Goal: Task Accomplishment & Management: Complete application form

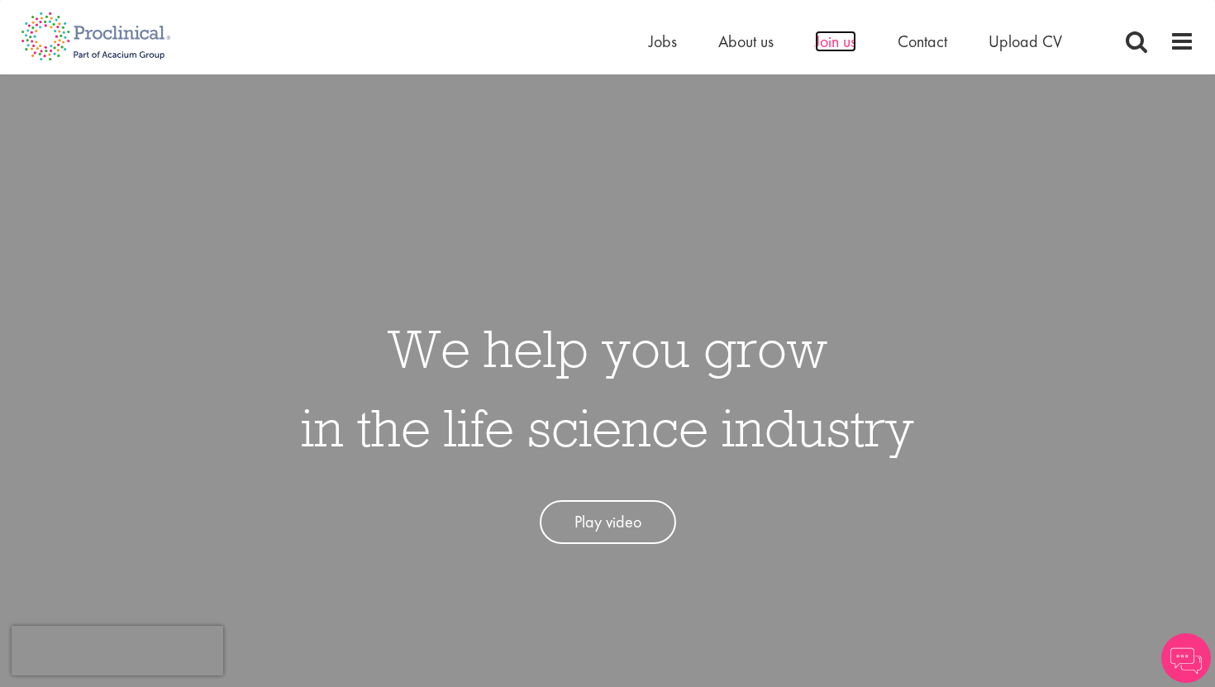
click at [830, 37] on span "Join us" at bounding box center [835, 41] width 41 height 21
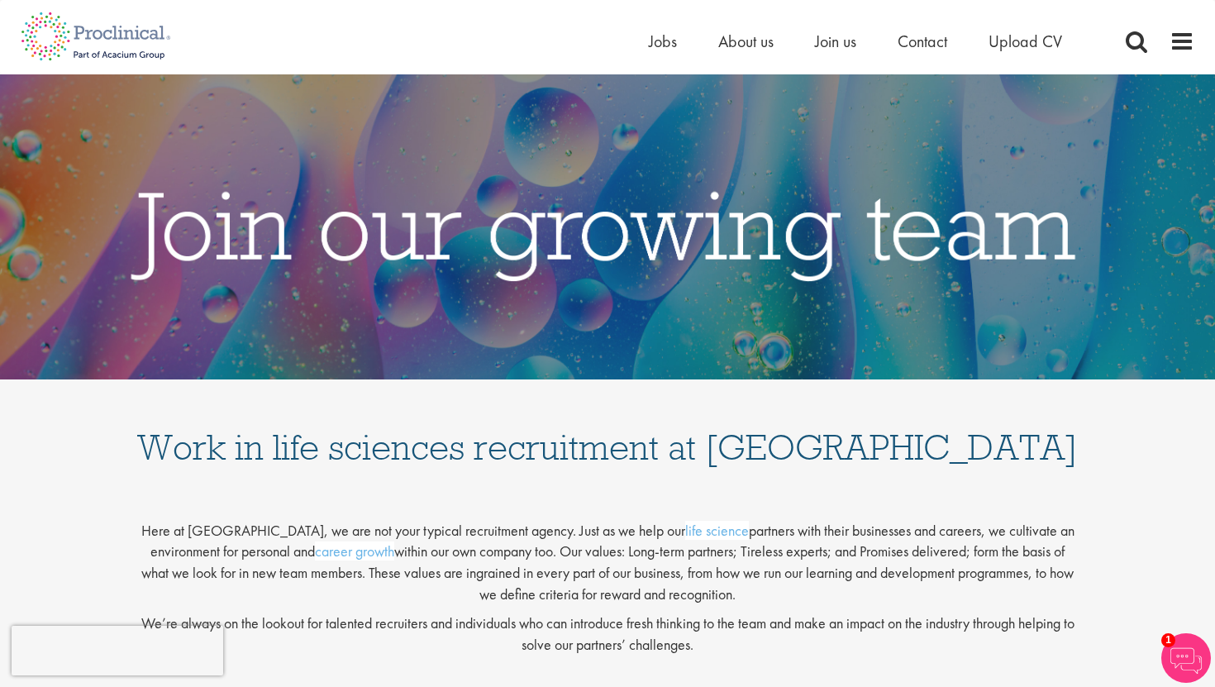
click at [550, 607] on div "Here at Proclinical, we are not your typical recruitment agency. Just as we hel…" at bounding box center [607, 585] width 967 height 157
click at [1020, 41] on span "Upload CV" at bounding box center [1025, 41] width 74 height 21
